Goal: Information Seeking & Learning: Learn about a topic

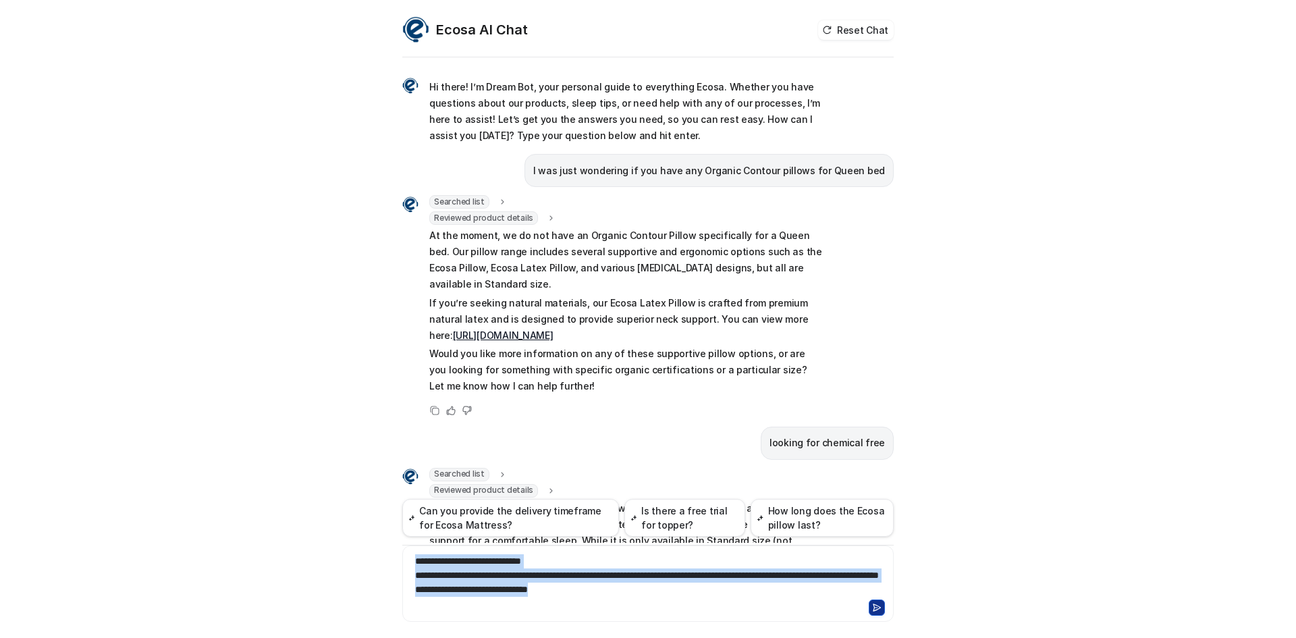
scroll to position [701, 0]
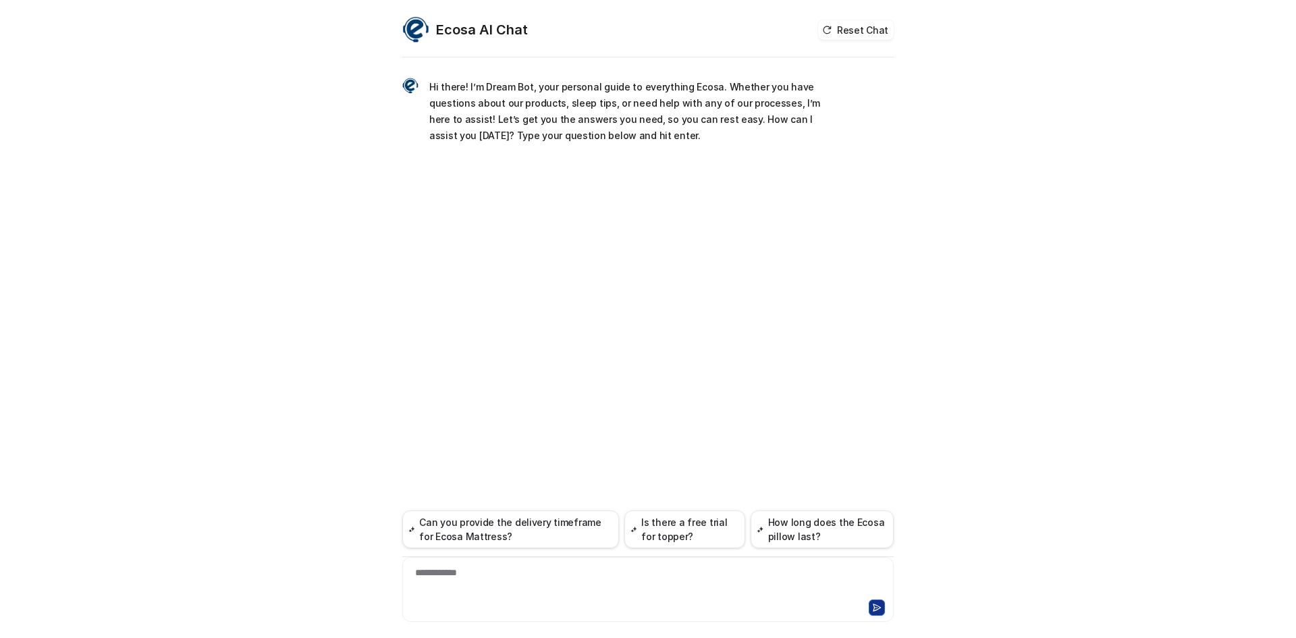
click at [519, 581] on div "**********" at bounding box center [648, 581] width 485 height 31
paste div
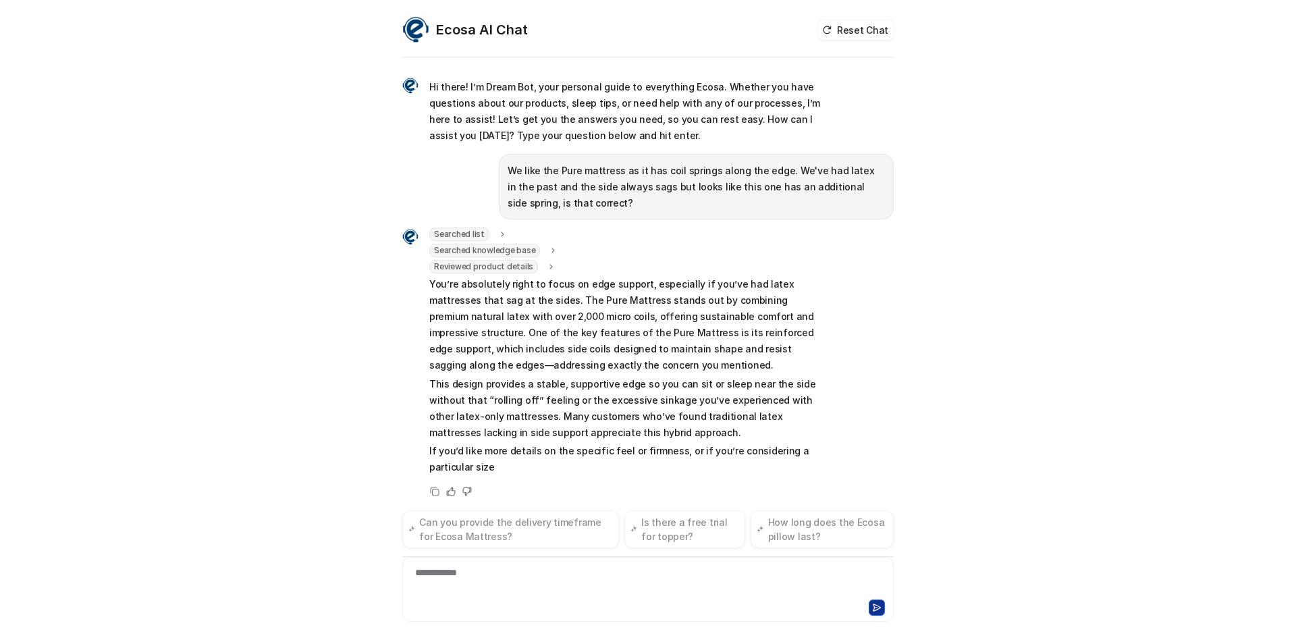
scroll to position [5, 0]
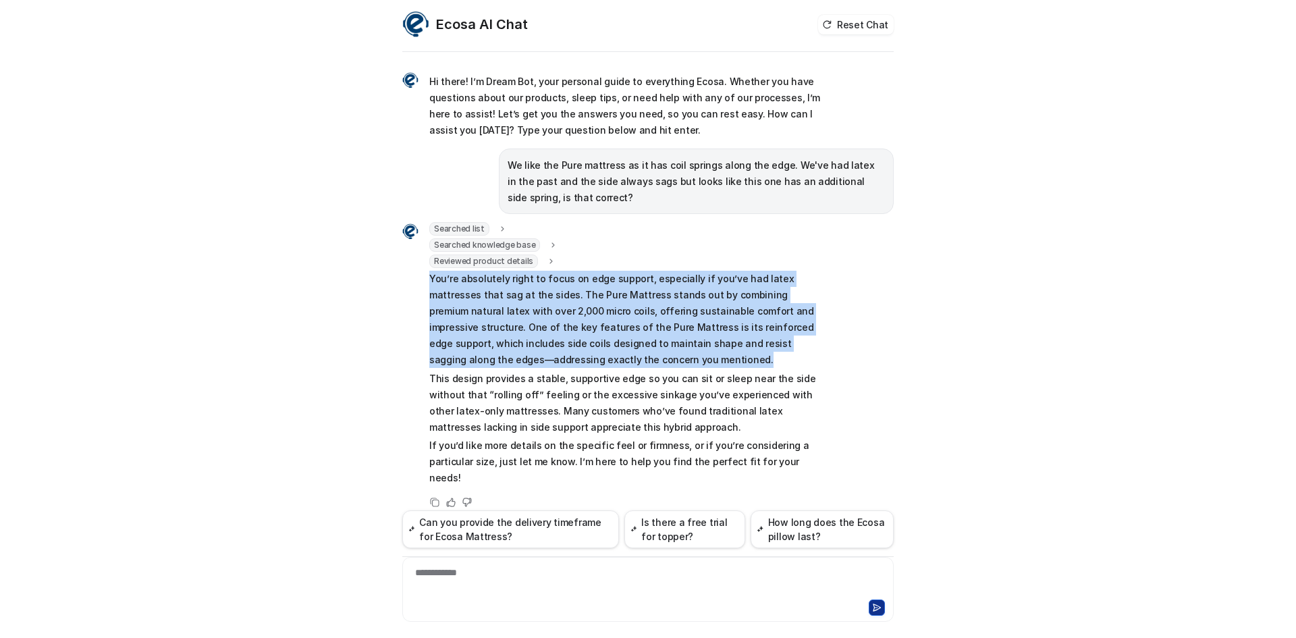
drag, startPoint x: 423, startPoint y: 276, endPoint x: 595, endPoint y: 362, distance: 192.3
click at [595, 362] on p "You’re absolutely right to focus on edge support, especially if you’ve had late…" at bounding box center [626, 319] width 395 height 97
copy p "You’re absolutely right to focus on edge support, especially if you’ve had late…"
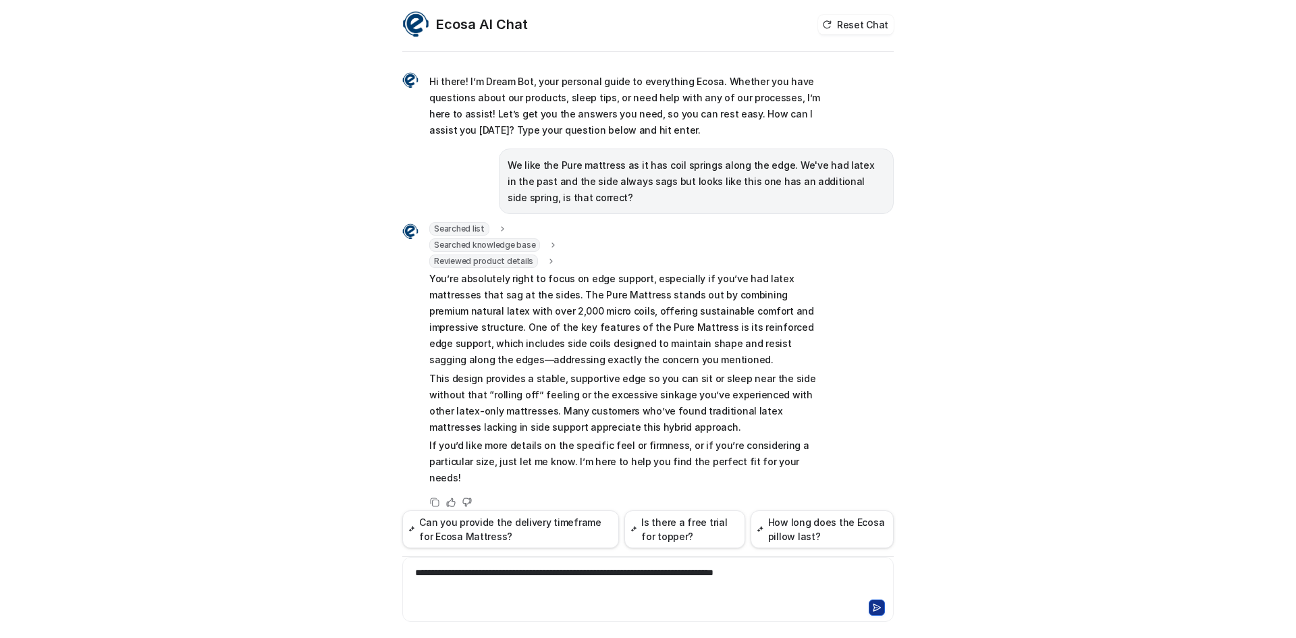
click at [874, 607] on icon at bounding box center [877, 607] width 7 height 7
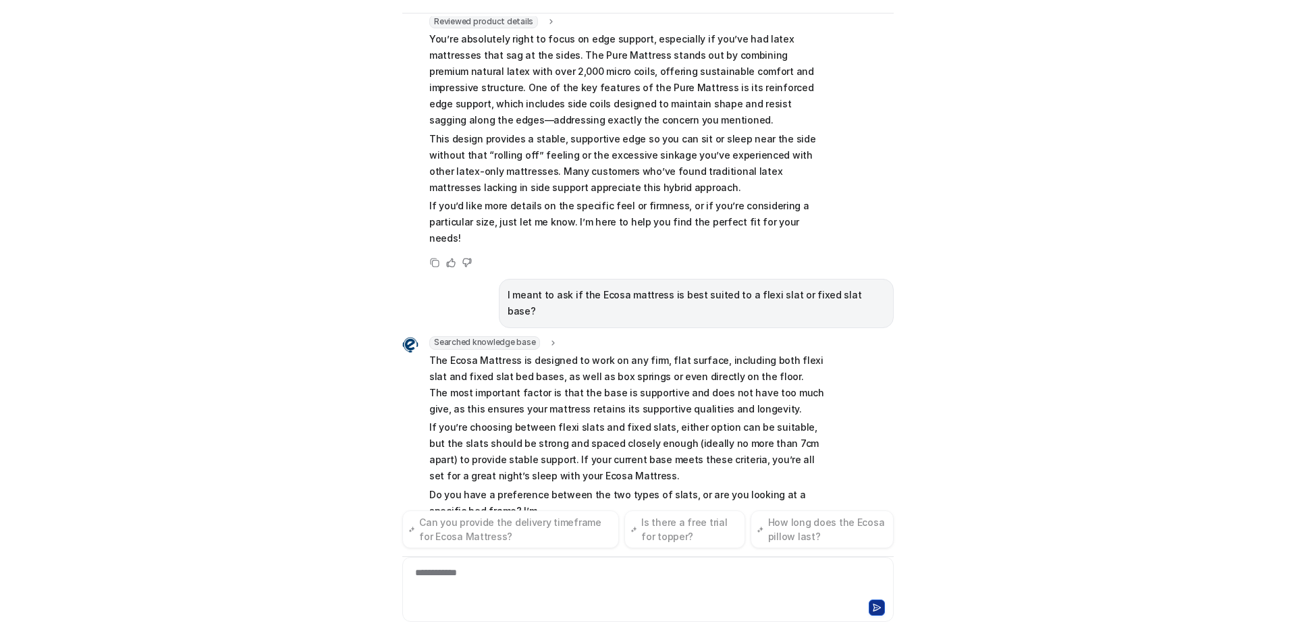
scroll to position [217, 0]
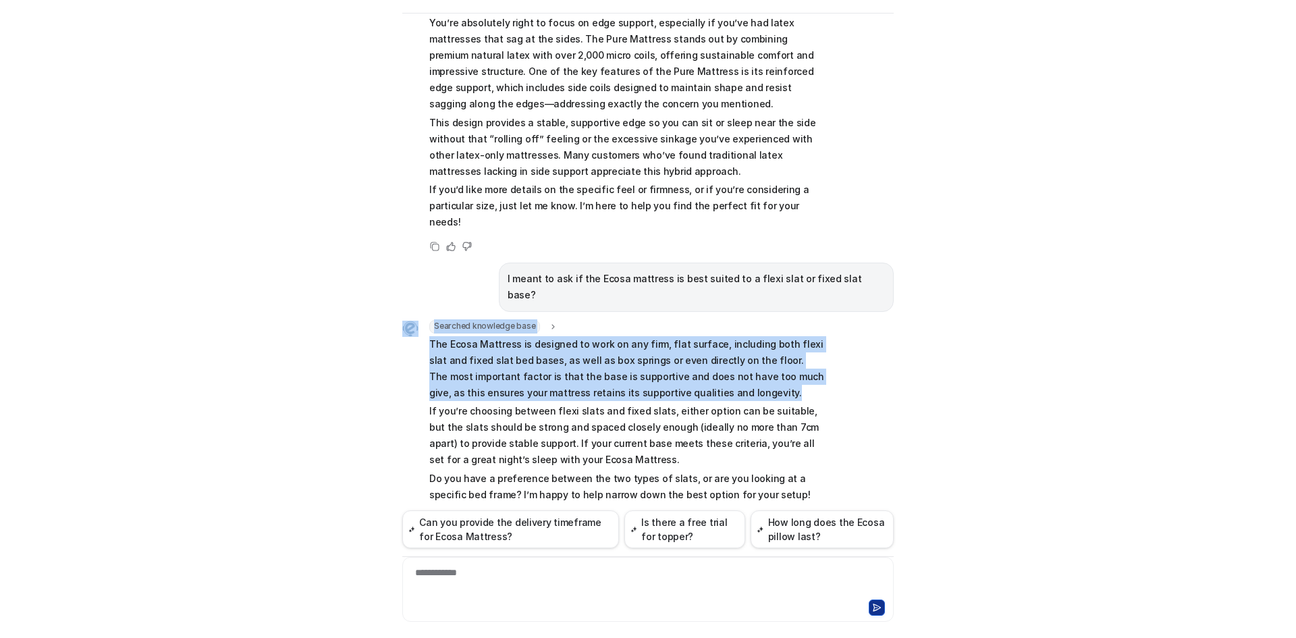
drag, startPoint x: 737, startPoint y: 359, endPoint x: 412, endPoint y: 313, distance: 328.7
click at [412, 320] on div "Searched knowledge base search_queries : "Ecosa mattress flexi slat base,Ecosa …" at bounding box center [613, 413] width 422 height 186
click at [548, 344] on p "The Ecosa Mattress is designed to work on any firm, flat surface, including bot…" at bounding box center [626, 368] width 395 height 65
drag, startPoint x: 743, startPoint y: 358, endPoint x: 421, endPoint y: 314, distance: 324.4
click at [421, 320] on div "Searched knowledge base search_queries : "Ecosa mattress flexi slat base,Ecosa …" at bounding box center [613, 413] width 422 height 186
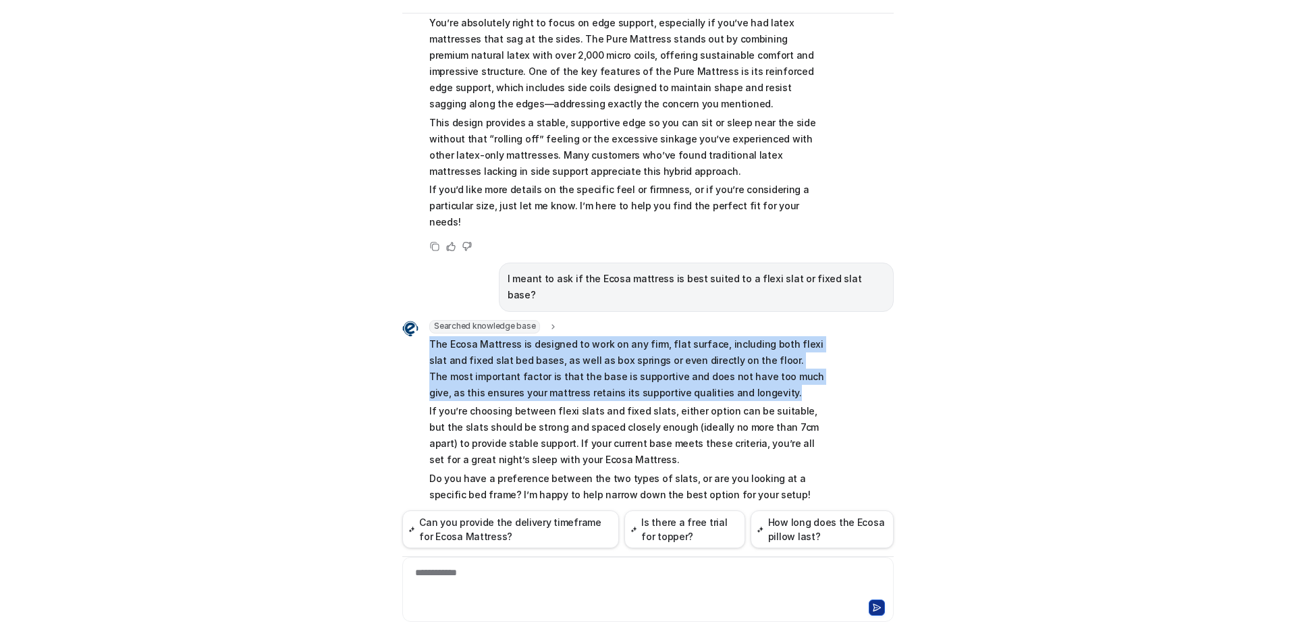
copy p "The Ecosa Mattress is designed to work on any firm, flat surface, including bot…"
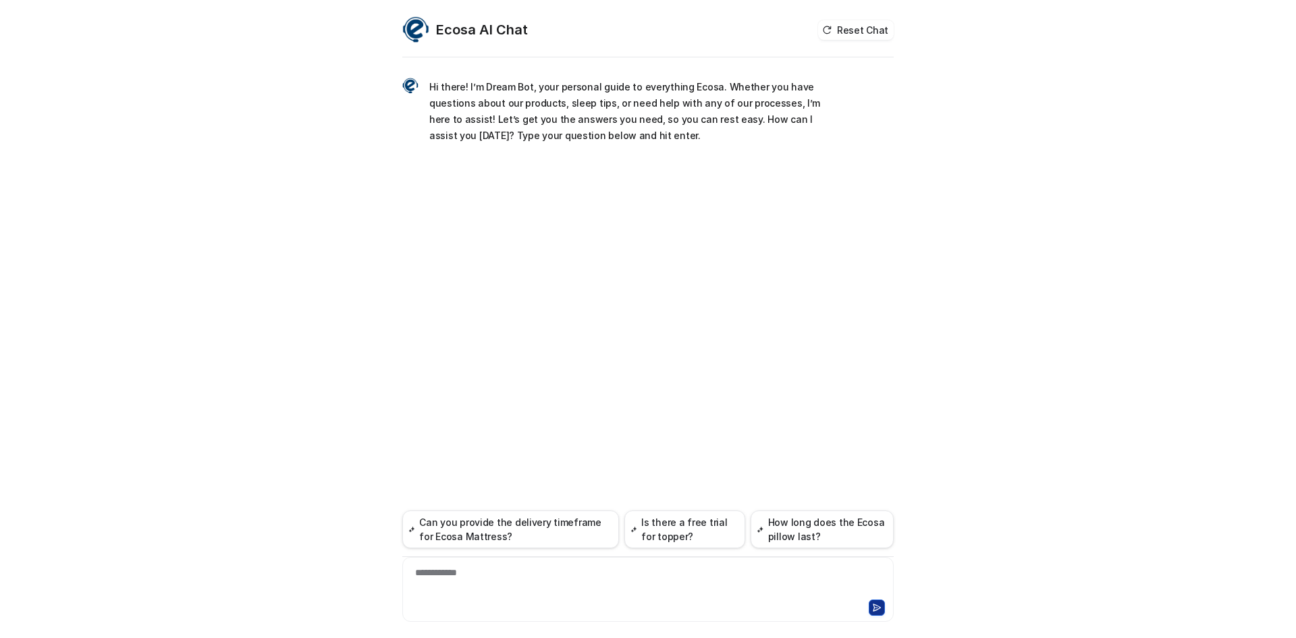
click at [628, 593] on div "**********" at bounding box center [648, 581] width 485 height 31
paste div
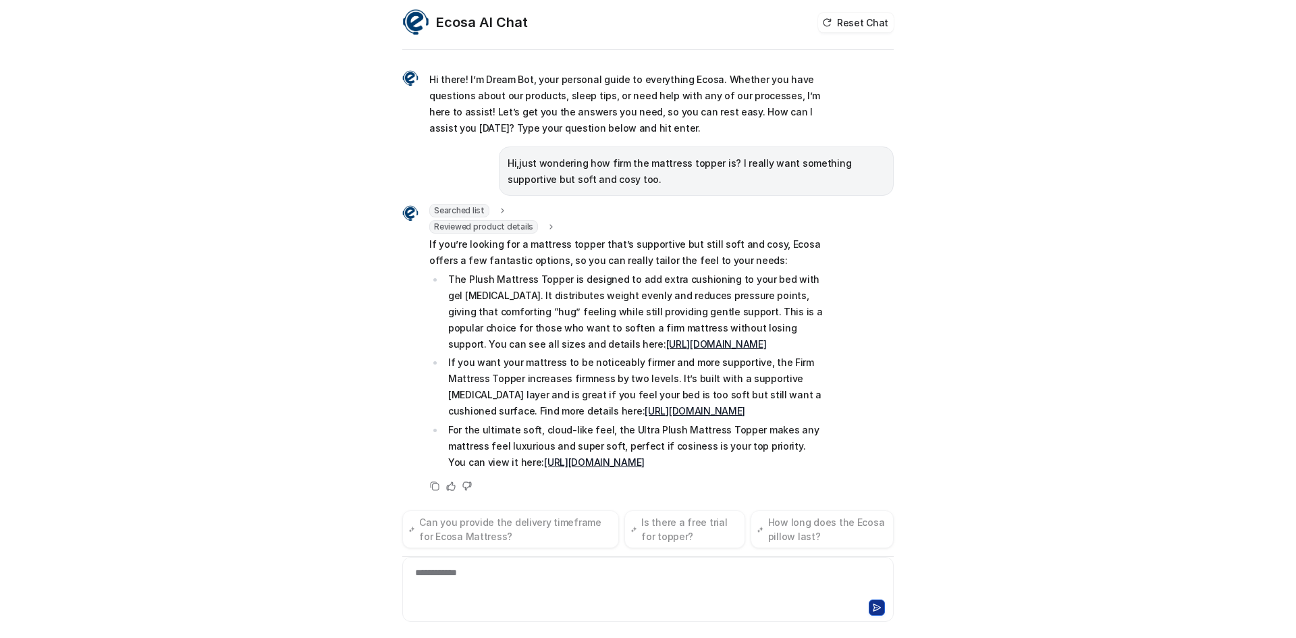
scroll to position [43, 0]
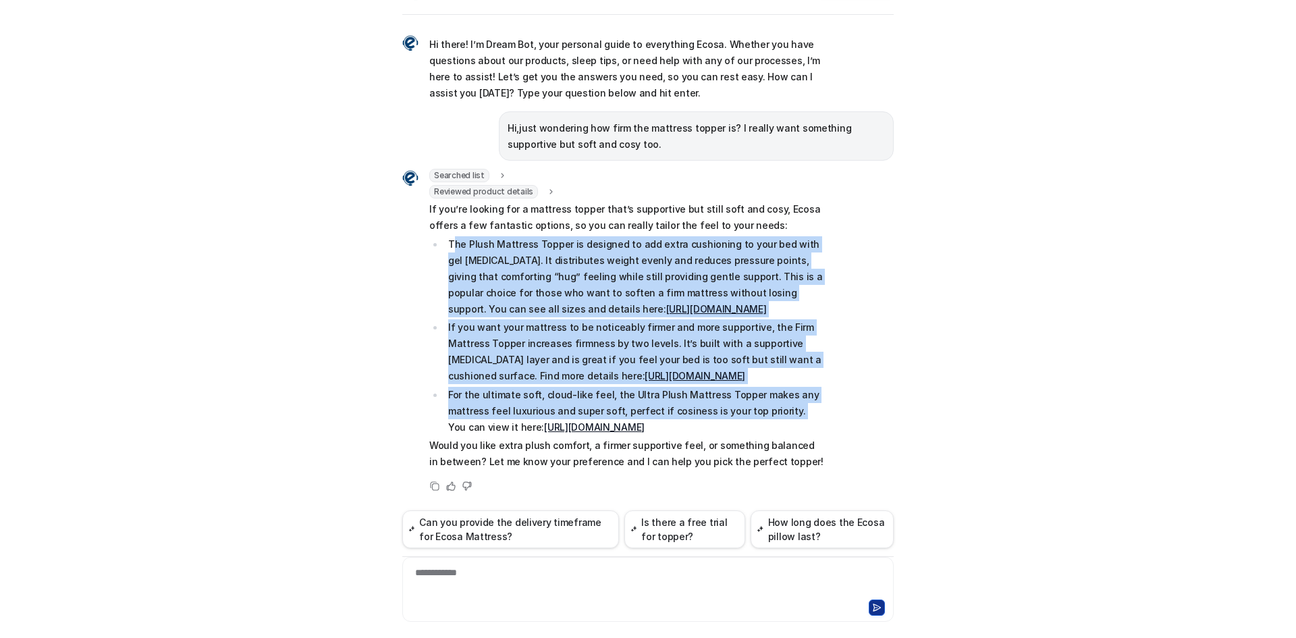
drag, startPoint x: 759, startPoint y: 406, endPoint x: 444, endPoint y: 236, distance: 358.6
click at [448, 240] on ul "The Plush Mattress Topper is designed to add extra cushioning to your bed with …" at bounding box center [626, 335] width 395 height 199
click at [448, 238] on p "The Plush Mattress Topper is designed to add extra cushioning to your bed with …" at bounding box center [636, 276] width 376 height 81
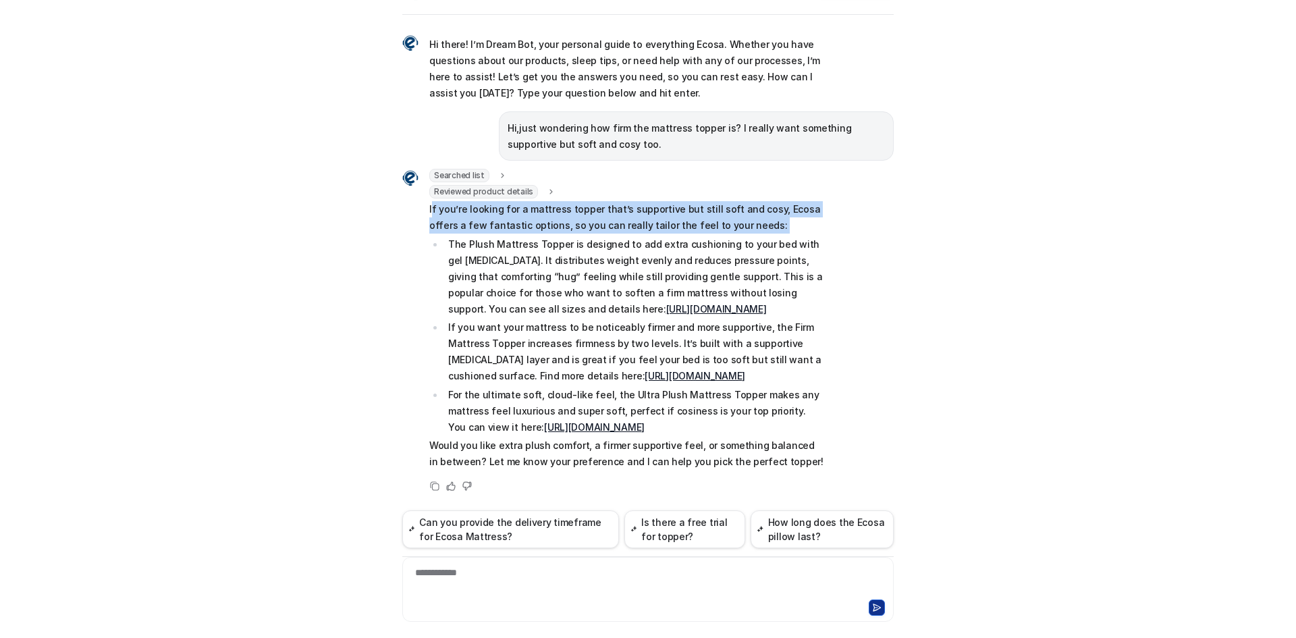
drag, startPoint x: 444, startPoint y: 236, endPoint x: 425, endPoint y: 208, distance: 33.1
click at [429, 208] on span "If you’re looking for a mattress topper that’s supportive but still soft and co…" at bounding box center [626, 335] width 395 height 269
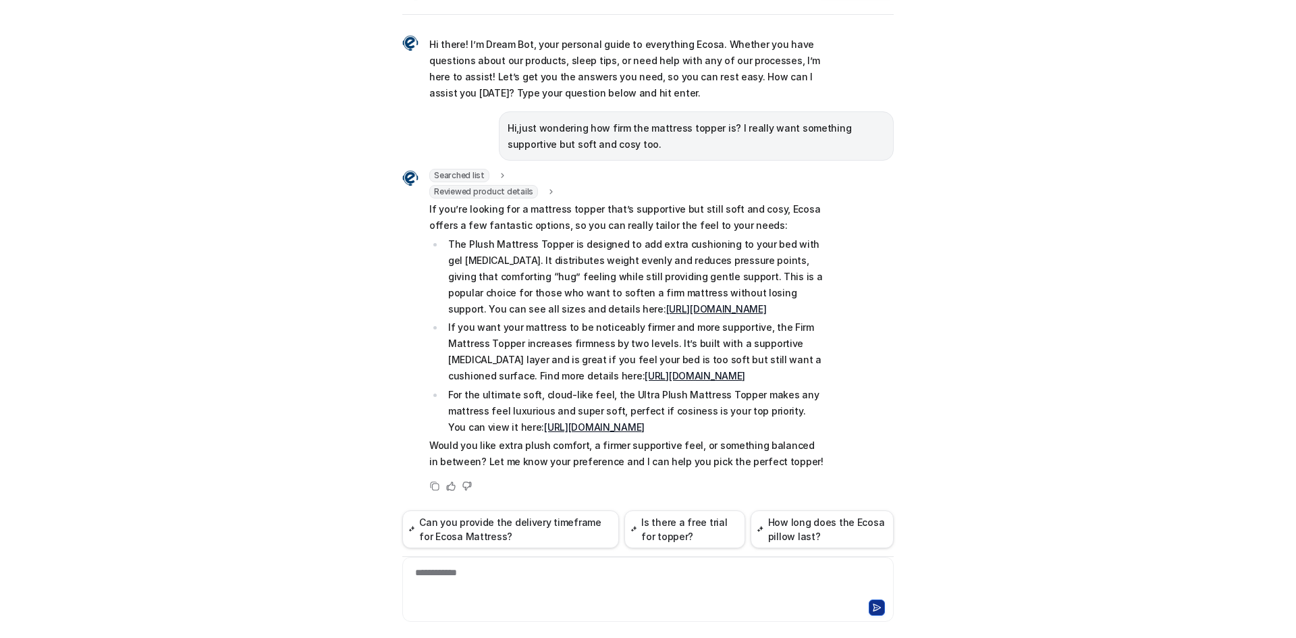
click at [422, 207] on div "Searched list url : "https://www.ecosa.com.au/module/ecosafeeds/Feeds?feedid=34…" at bounding box center [613, 321] width 422 height 304
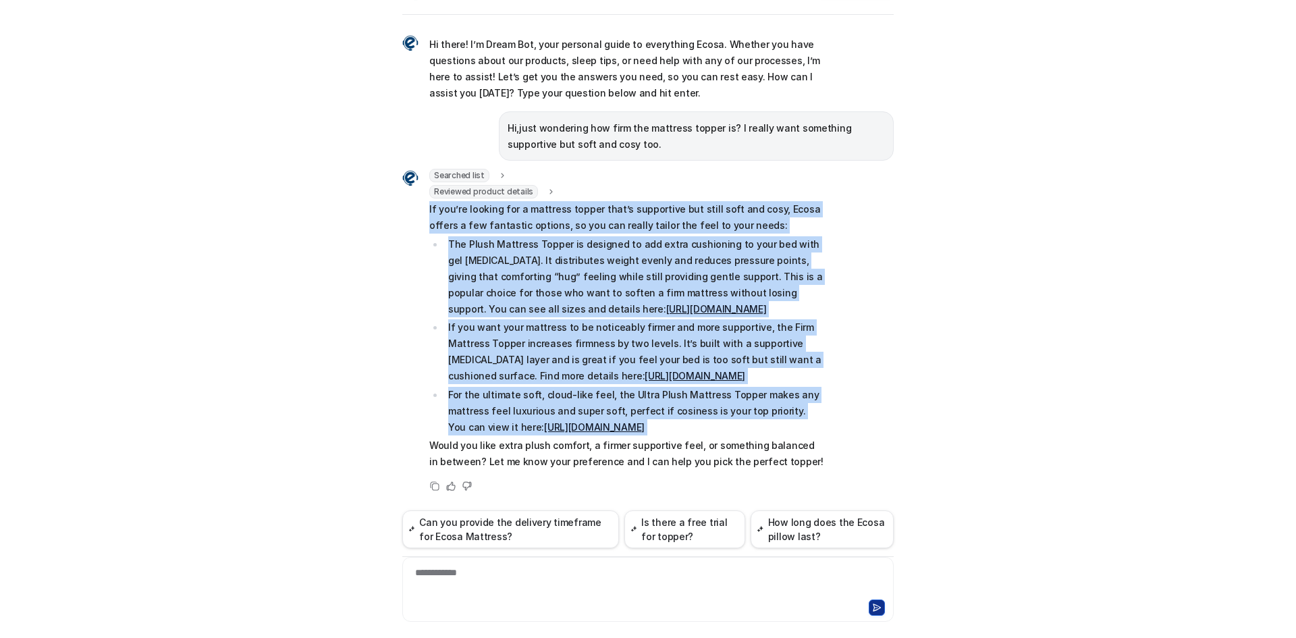
drag, startPoint x: 422, startPoint y: 207, endPoint x: 789, endPoint y: 429, distance: 428.7
click at [789, 429] on div "Searched list url : "https://www.ecosa.com.au/module/ecosafeeds/Feeds?feedid=34…" at bounding box center [613, 321] width 422 height 304
copy span "If you’re looking for a mattress topper that’s supportive but still soft and co…"
click at [949, 350] on div "Ecosa AI Chat Reset Chat Hi there! I’m Dream Bot, your personal guide to everyt…" at bounding box center [648, 319] width 1296 height 638
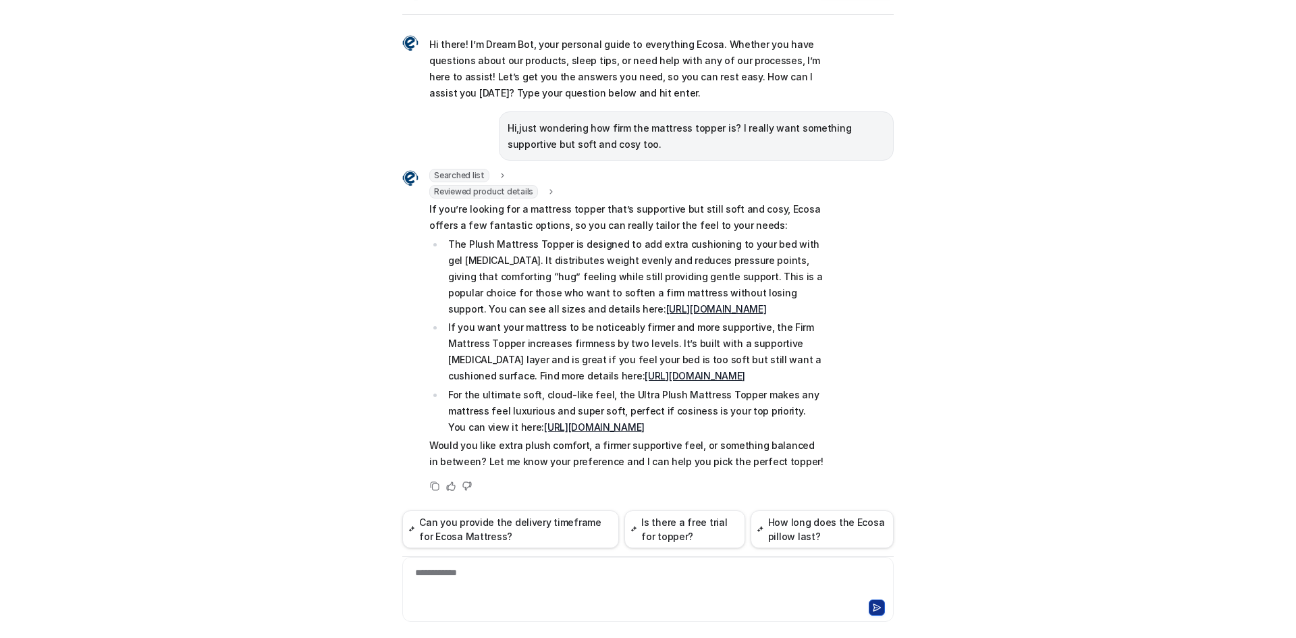
click at [704, 308] on link "https://www.ecosa.com.au/topper-queen" at bounding box center [716, 308] width 101 height 11
click at [645, 375] on link "https://www.ecosa.com.au/firm-topper-queen" at bounding box center [695, 375] width 101 height 11
click at [586, 429] on link "https://www.ecosa.com.au/ultra-plush-mattress-topper-queen" at bounding box center [594, 426] width 101 height 11
